Goal: Obtain resource: Download file/media

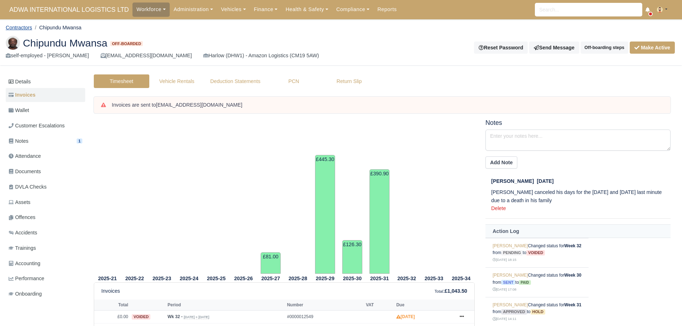
click at [27, 26] on link "Contractors" at bounding box center [19, 28] width 26 height 6
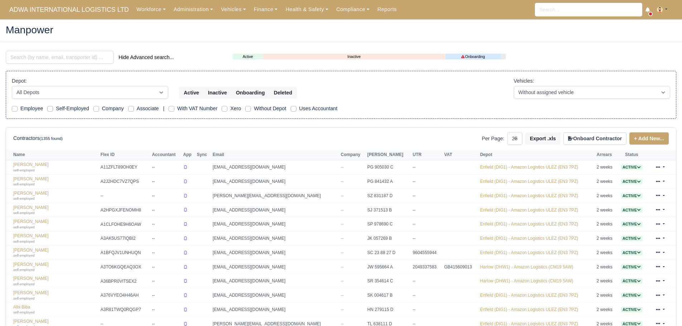
select select "25"
click at [100, 54] on input "search" at bounding box center [60, 57] width 108 height 13
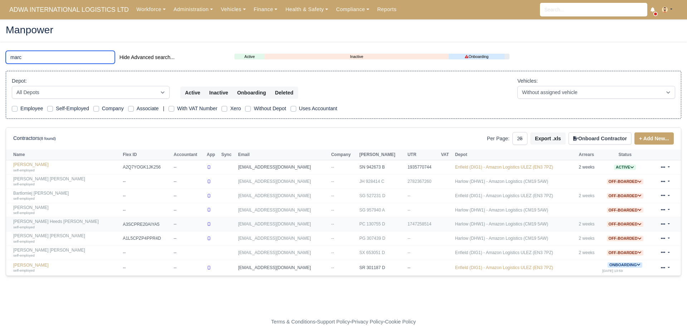
type input "marc"
click at [32, 221] on link "Marc Heeds Jones self-employed" at bounding box center [66, 224] width 106 height 10
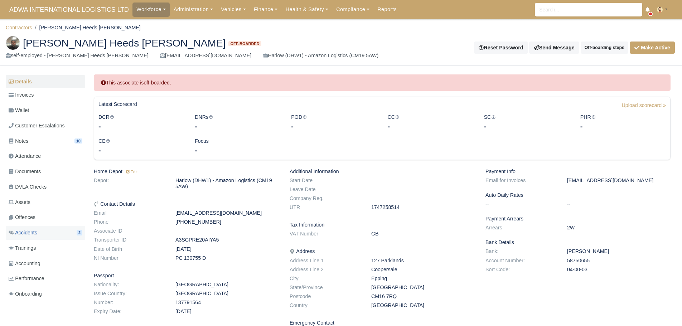
click at [42, 233] on link "Accidents 2" at bounding box center [45, 233] width 79 height 14
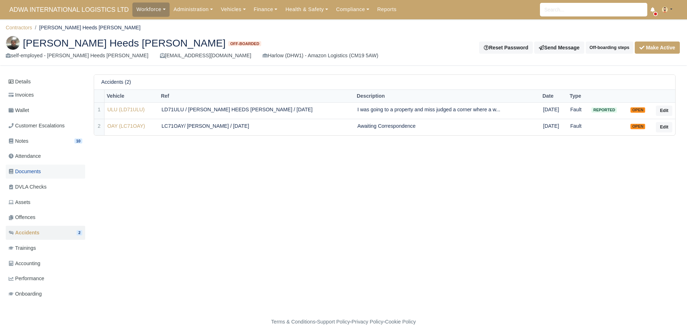
click at [47, 174] on link "Documents" at bounding box center [45, 172] width 79 height 14
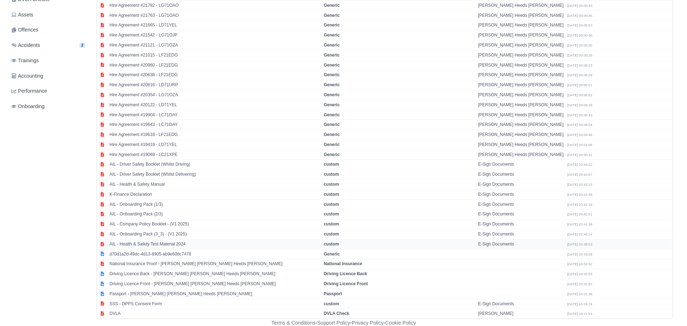
scroll to position [189, 0]
click at [347, 311] on strong "DVLA Check" at bounding box center [334, 312] width 26 height 5
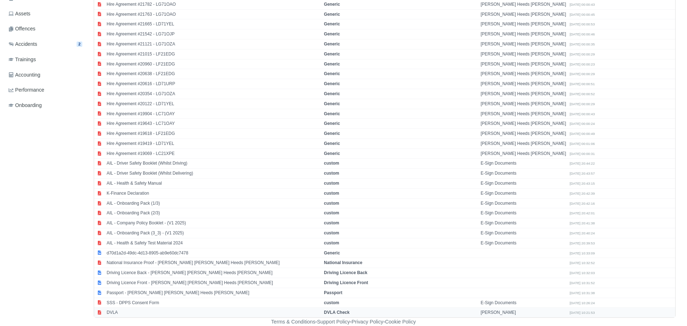
select select "dvla-check"
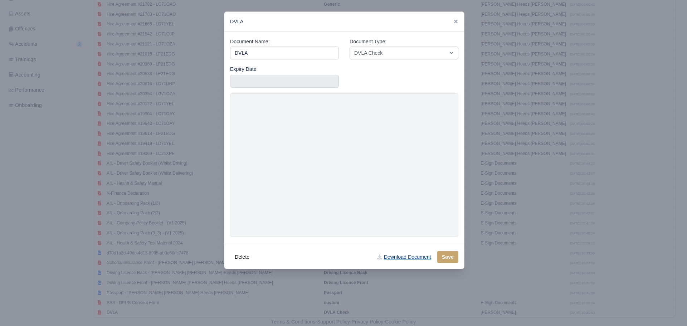
click at [400, 257] on link "Download Document" at bounding box center [403, 257] width 63 height 12
click at [227, 303] on div at bounding box center [343, 163] width 687 height 326
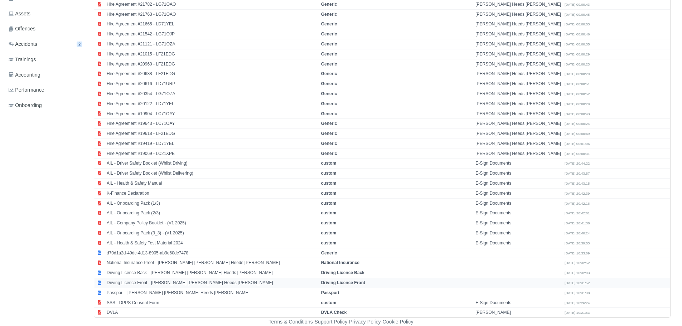
click at [155, 283] on td "Driving Licence Front - Marc Alan Heeds Jones" at bounding box center [212, 283] width 214 height 10
select select "driving-licence-front"
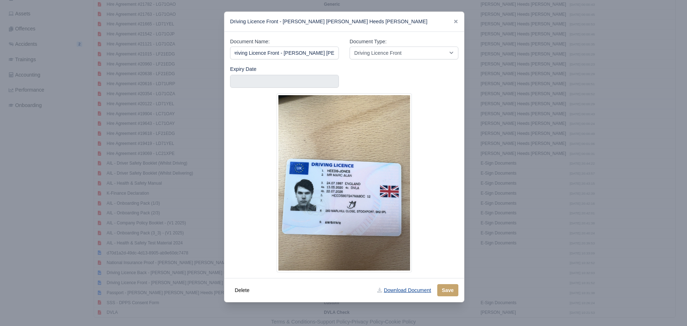
scroll to position [0, 0]
click at [420, 291] on link "Download Document" at bounding box center [403, 290] width 63 height 12
click at [56, 248] on div at bounding box center [343, 163] width 687 height 326
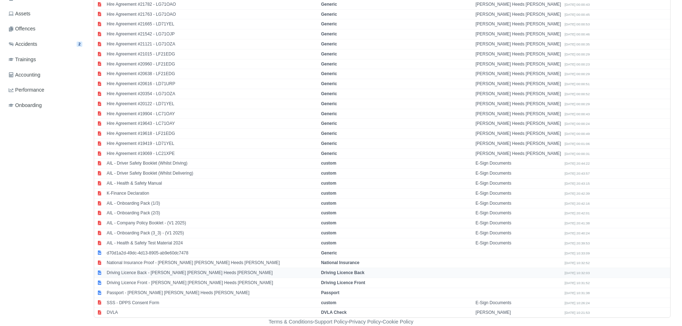
click at [122, 271] on td "Driving Licence Back - Marc Alan Heeds Jones" at bounding box center [212, 273] width 214 height 10
select select "driving-licence-back"
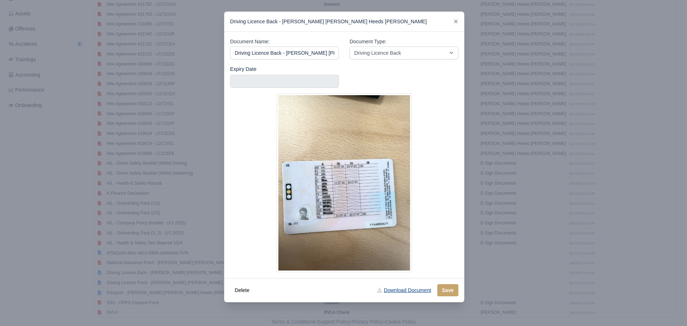
click at [394, 290] on link "Download Document" at bounding box center [403, 290] width 63 height 12
